Goal: Task Accomplishment & Management: Use online tool/utility

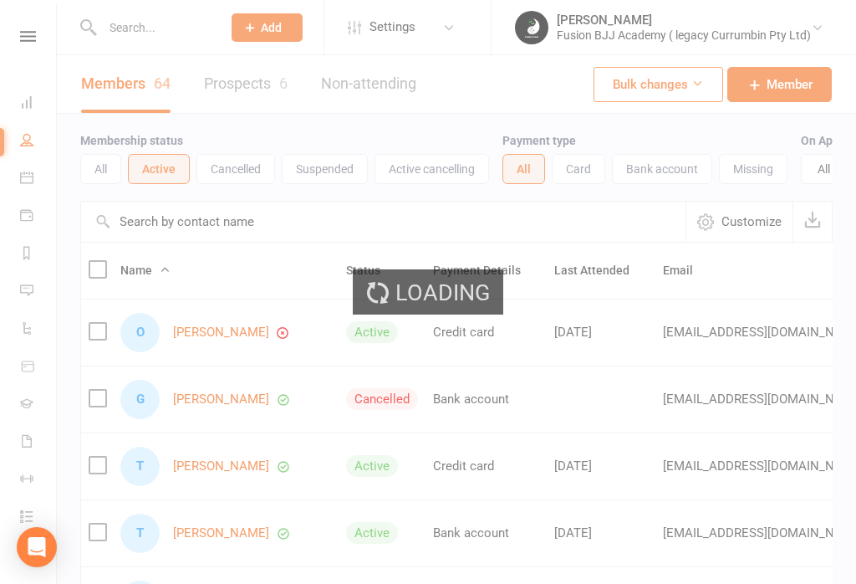
select select "50"
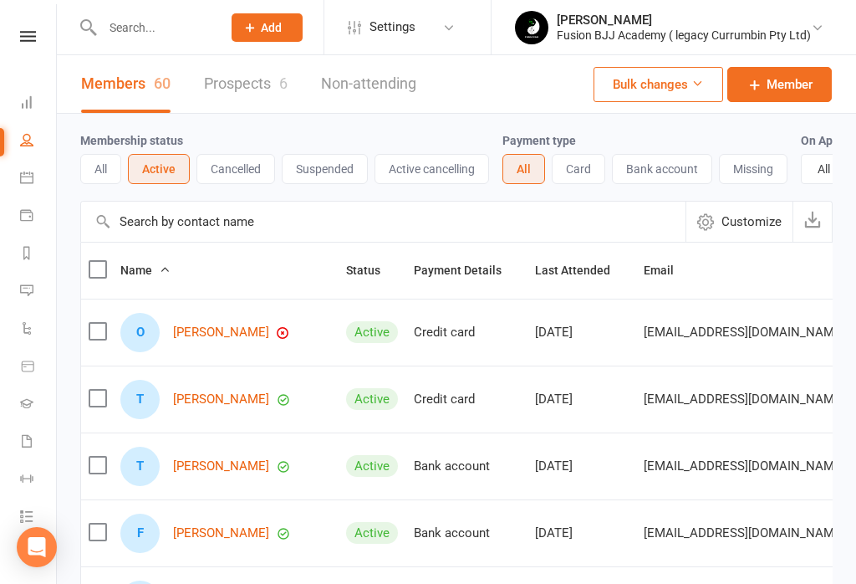
click at [151, 174] on button "Active" at bounding box center [159, 169] width 62 height 30
click at [35, 41] on icon at bounding box center [28, 36] width 16 height 11
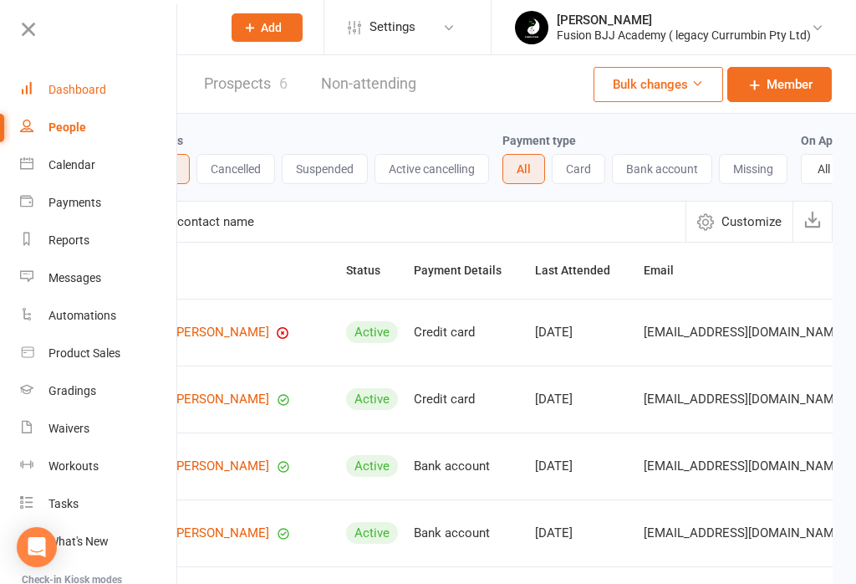
click at [96, 84] on div "Dashboard" at bounding box center [78, 89] width 58 height 13
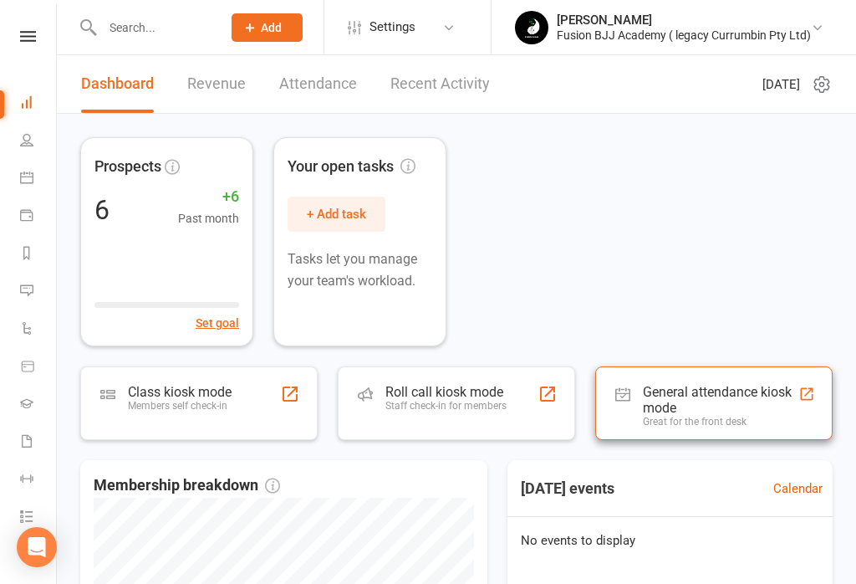
click at [742, 419] on div "Great for the front desk" at bounding box center [721, 422] width 156 height 12
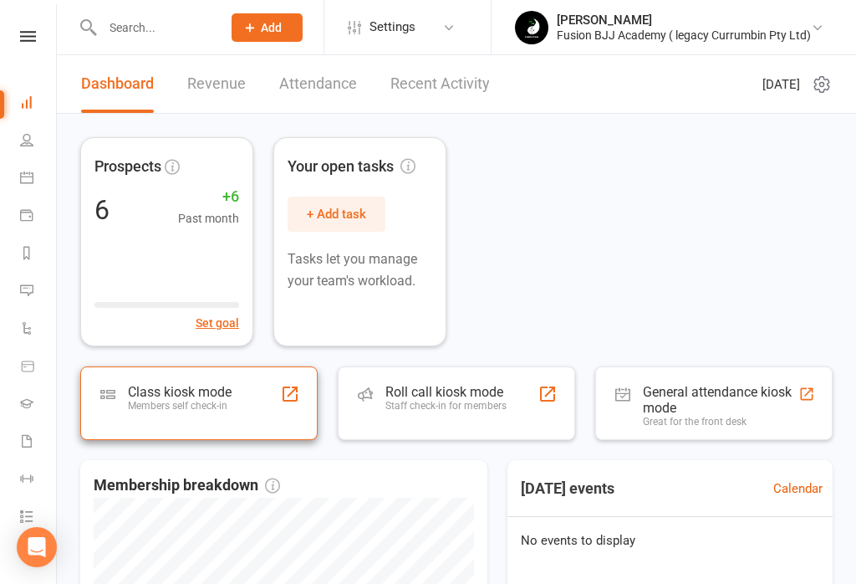
click at [243, 392] on div "Class kiosk mode Members self check-in" at bounding box center [198, 403] width 237 height 74
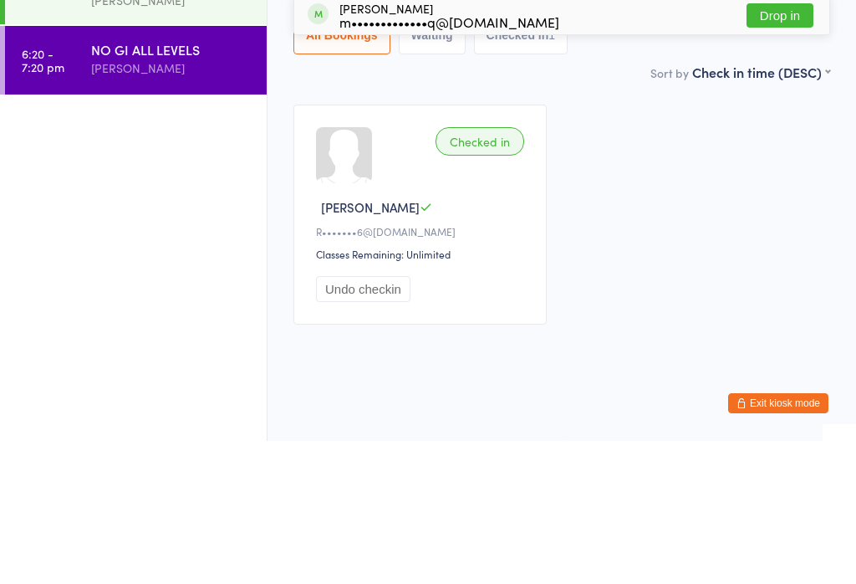
type input "Moha"
click at [452, 158] on div "m•••••••••••••q@[DOMAIN_NAME]" at bounding box center [450, 164] width 220 height 13
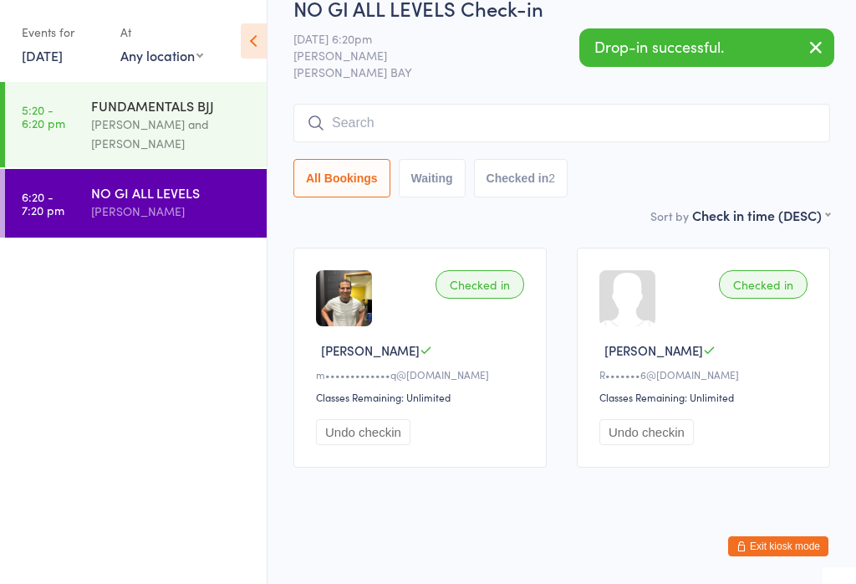
click at [788, 543] on button "Exit kiosk mode" at bounding box center [778, 546] width 100 height 20
